Goal: Communication & Community: Answer question/provide support

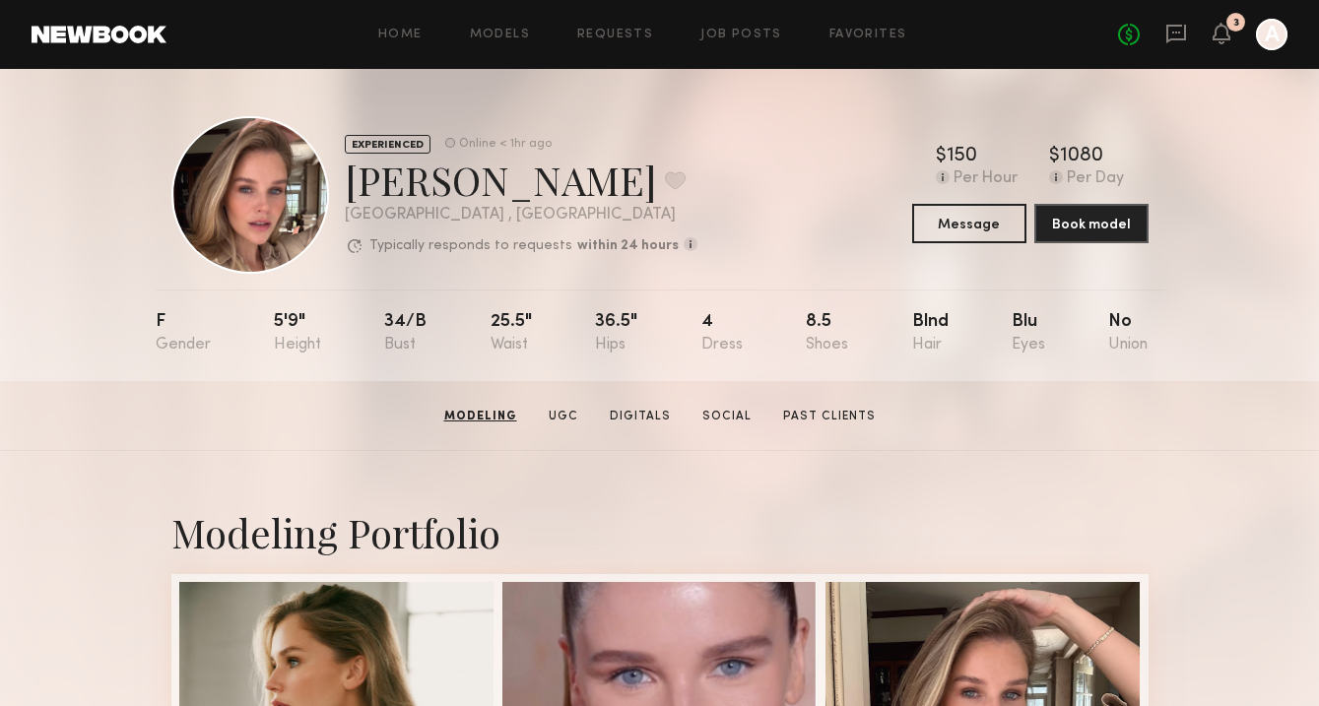
scroll to position [283, 0]
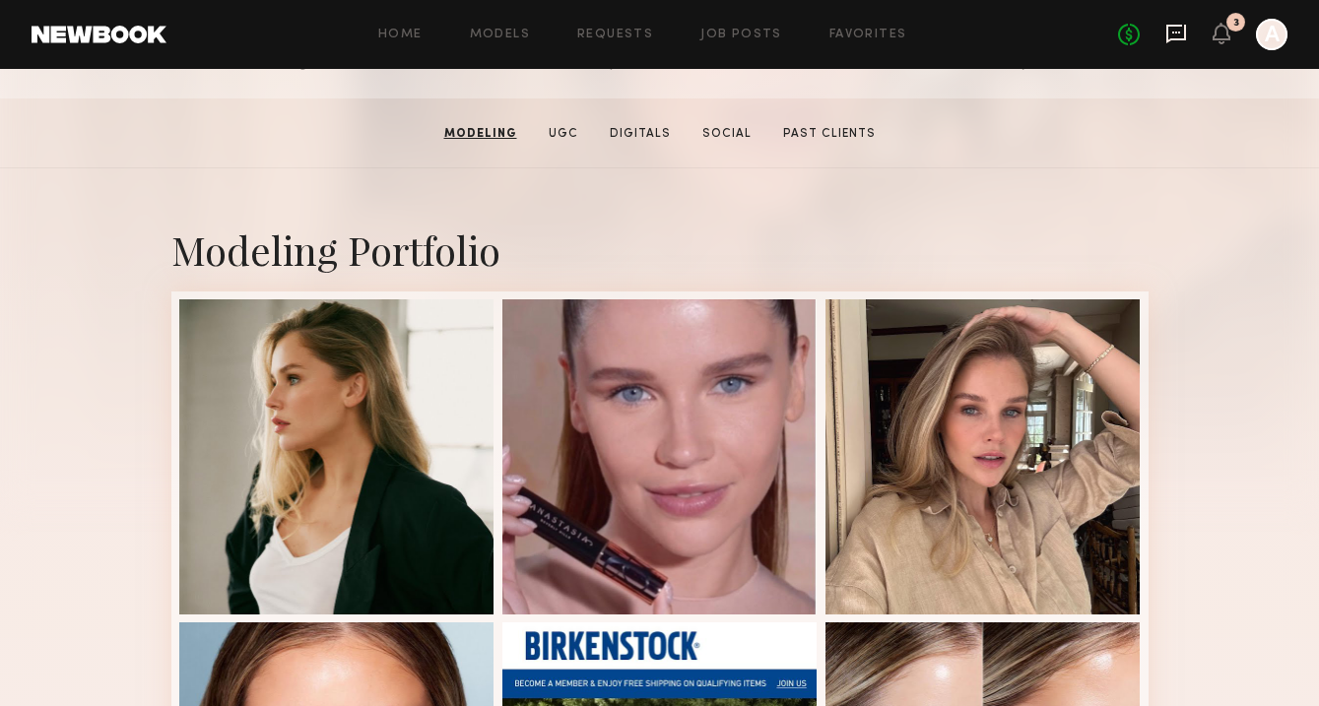
click at [1186, 29] on icon at bounding box center [1176, 34] width 22 height 22
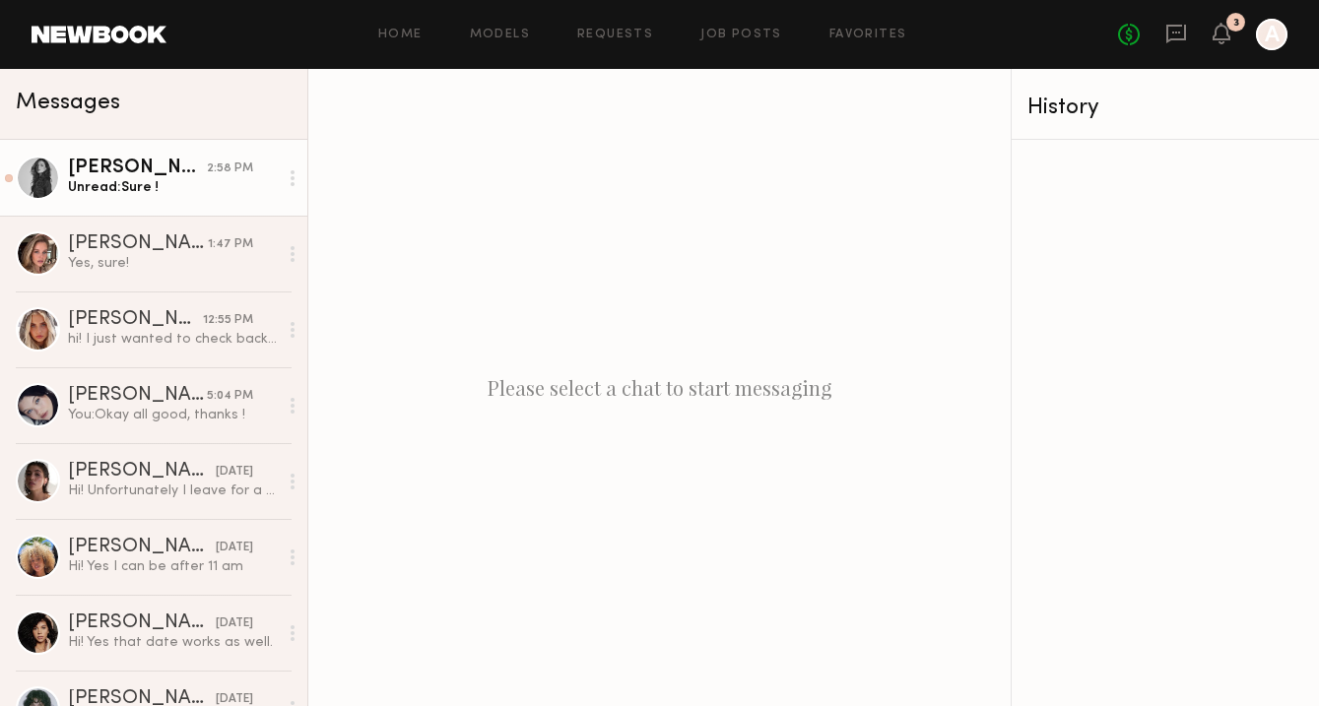
click at [156, 175] on div "[PERSON_NAME]" at bounding box center [137, 169] width 139 height 20
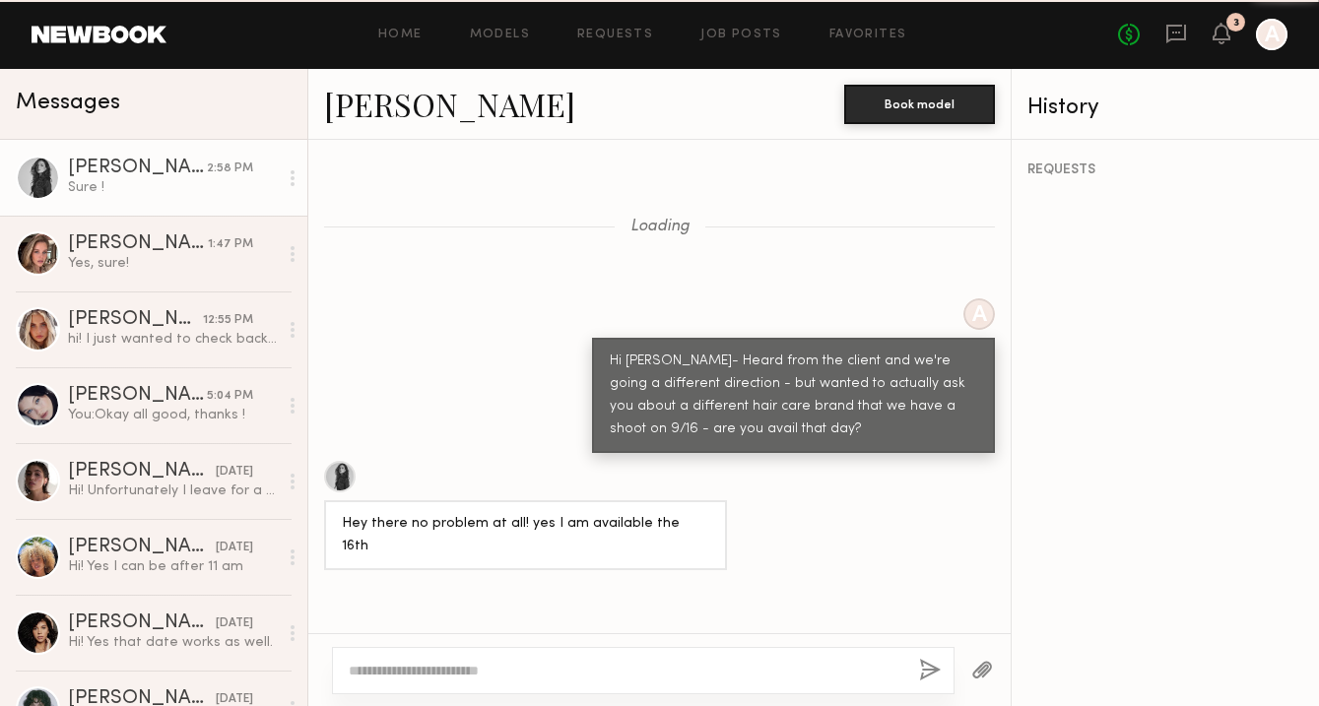
scroll to position [1567, 0]
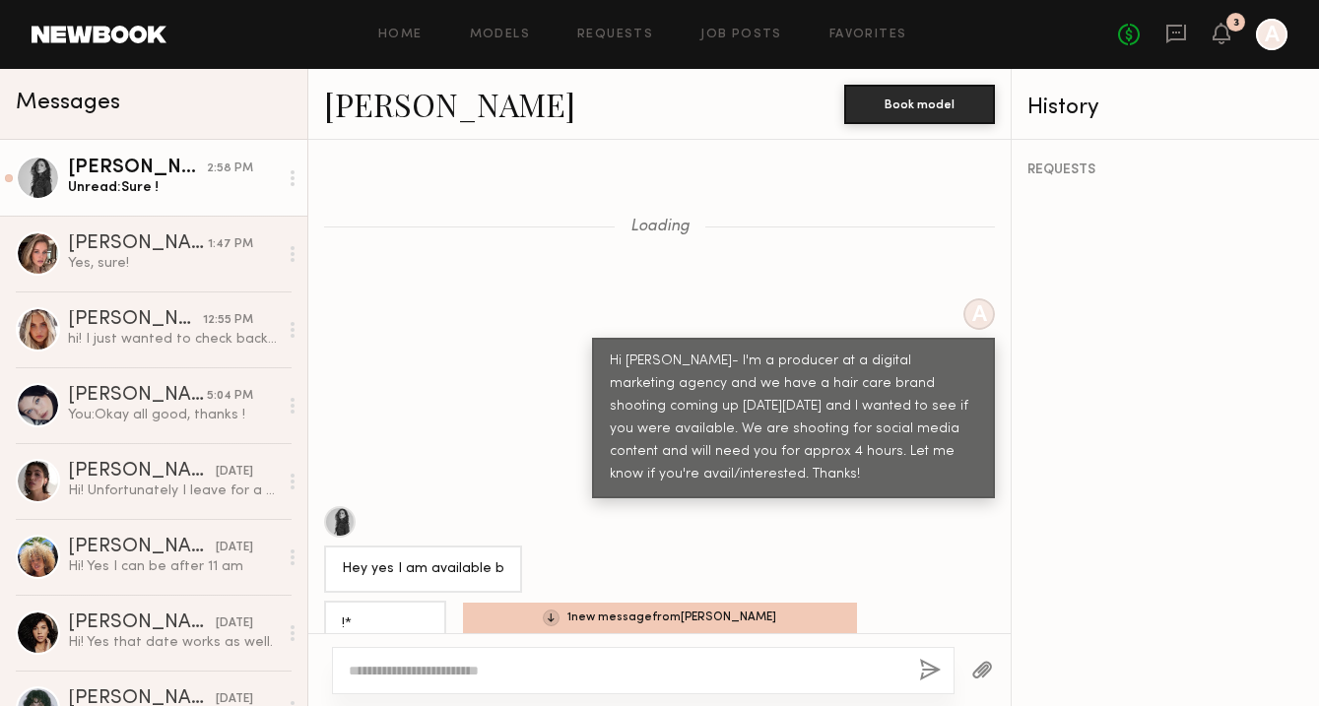
scroll to position [3818, 0]
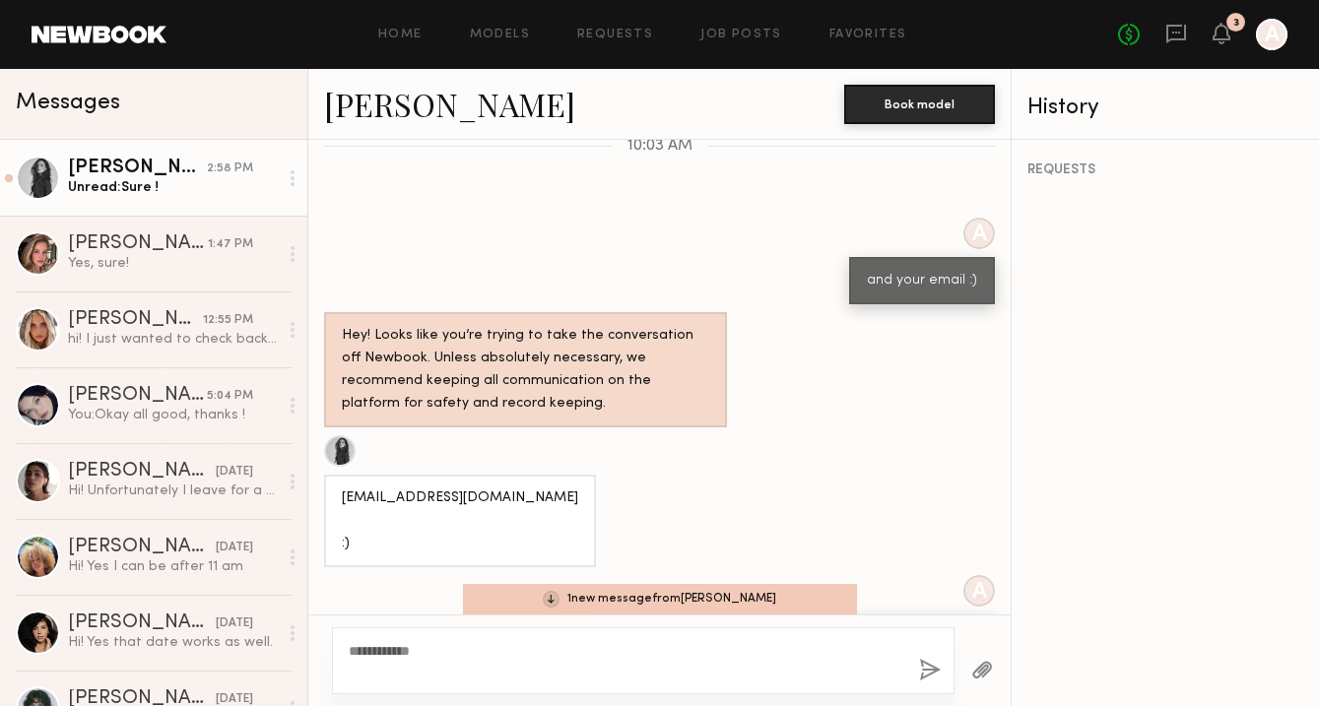
type textarea "**********"
click at [929, 666] on button "button" at bounding box center [930, 671] width 22 height 25
